Goal: Information Seeking & Learning: Check status

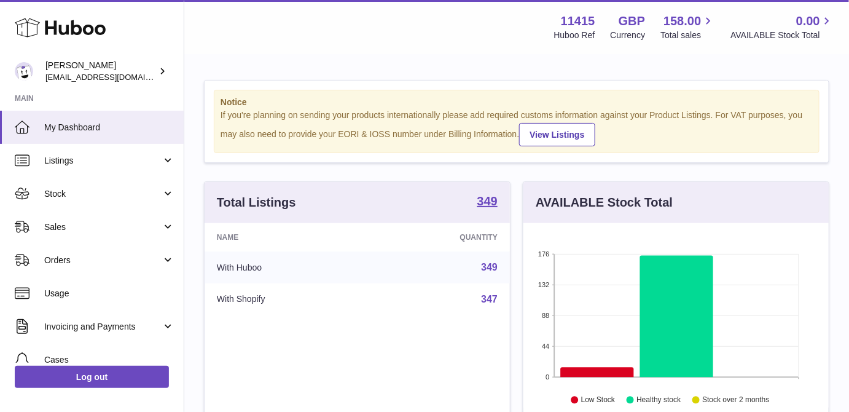
scroll to position [192, 305]
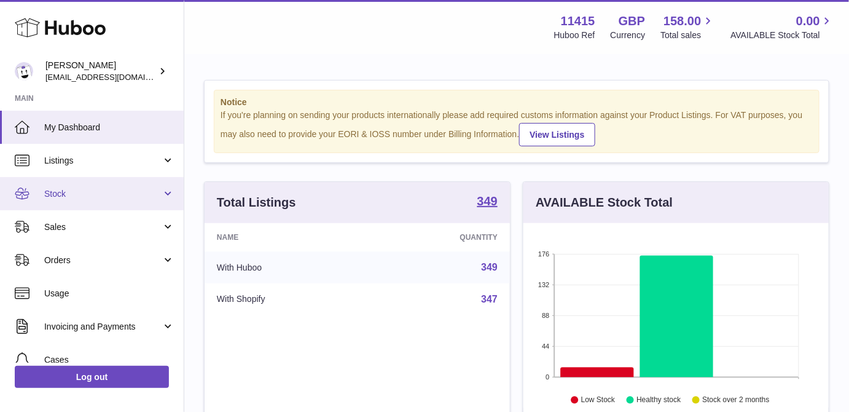
click at [112, 189] on span "Stock" at bounding box center [102, 194] width 117 height 12
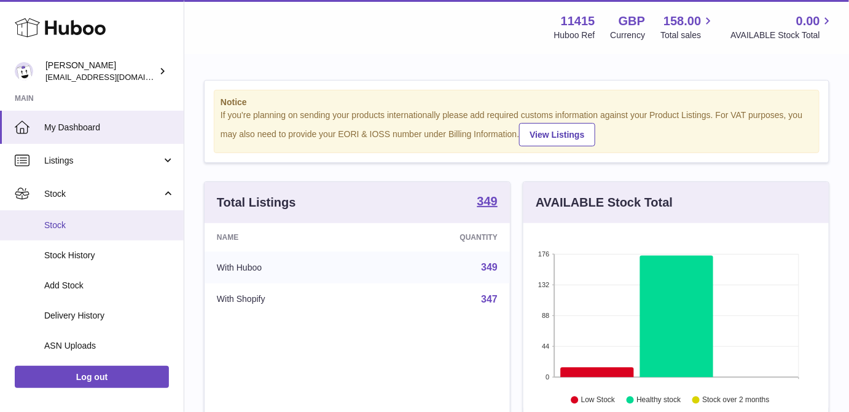
click at [69, 225] on span "Stock" at bounding box center [109, 225] width 130 height 12
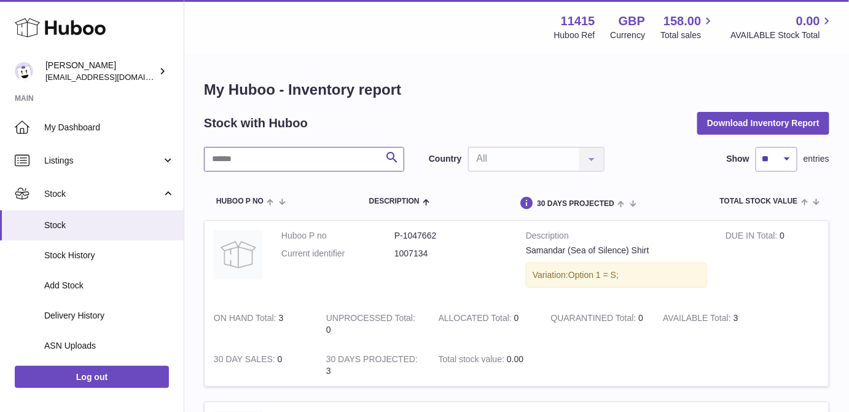
click at [315, 160] on input "text" at bounding box center [304, 159] width 200 height 25
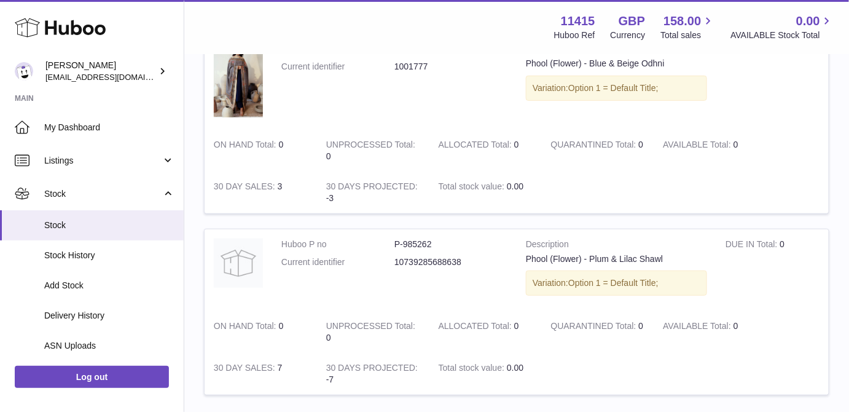
scroll to position [18, 0]
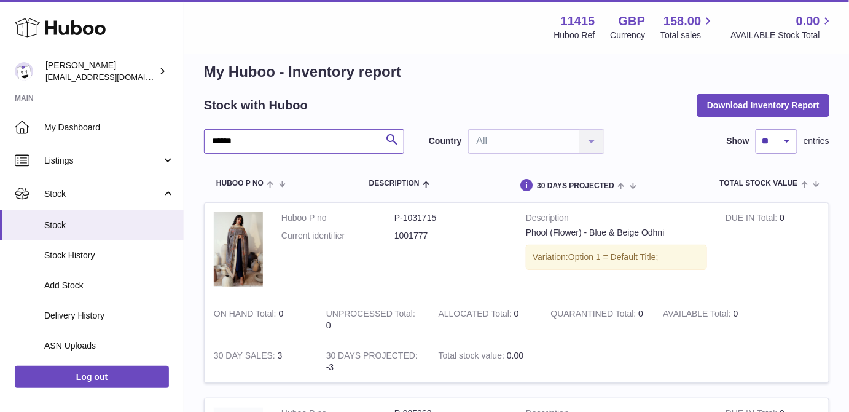
type input "*****"
